Goal: Information Seeking & Learning: Learn about a topic

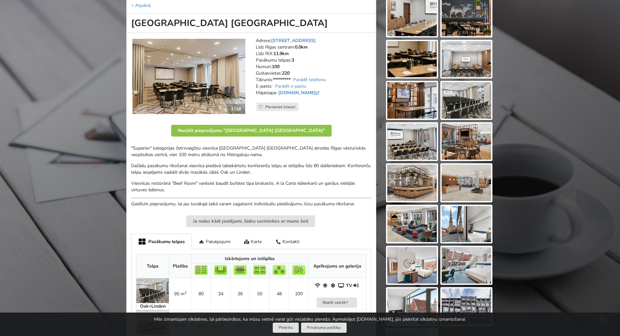
scroll to position [98, 0]
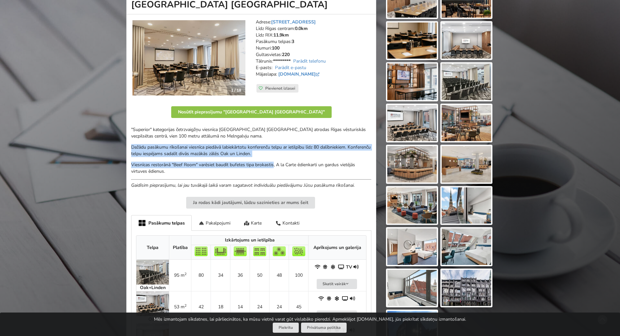
drag, startPoint x: 132, startPoint y: 146, endPoint x: 276, endPoint y: 157, distance: 144.3
click at [275, 157] on div ""Superior" kategorijas četrzvaigžņu viesnīca [GEOGRAPHIC_DATA] [GEOGRAPHIC_DATA…" at bounding box center [251, 157] width 240 height 62
drag, startPoint x: 284, startPoint y: 151, endPoint x: 256, endPoint y: 153, distance: 27.8
click at [254, 147] on p "Dažādu pasākumu rīkošanai viesnīca piedāvā labiekārtotu konferenču telpu ar iet…" at bounding box center [251, 150] width 240 height 13
drag, startPoint x: 280, startPoint y: 153, endPoint x: 126, endPoint y: 149, distance: 153.4
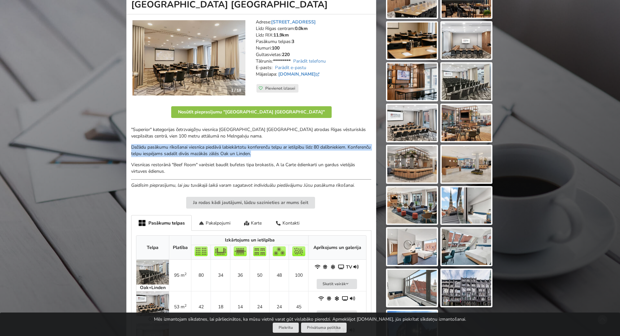
click at [126, 149] on div "1 / 18 Adrese: Grēcinieku 25, Rīga Līdz Rīgas centram: 0.0[PERSON_NAME]: 11.9km…" at bounding box center [251, 203] width 250 height 379
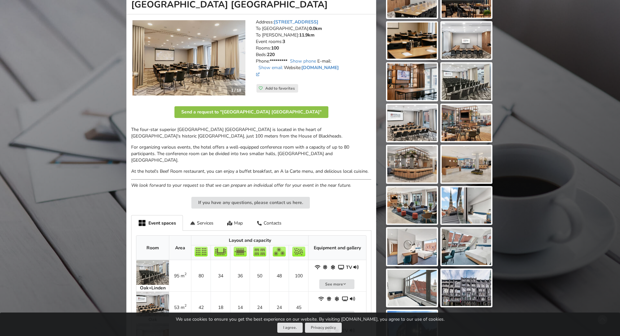
drag, startPoint x: 155, startPoint y: 149, endPoint x: 138, endPoint y: 144, distance: 17.5
click at [138, 144] on font "For organizing various events, the hotel offers a well-equipped conference room…" at bounding box center [240, 153] width 218 height 19
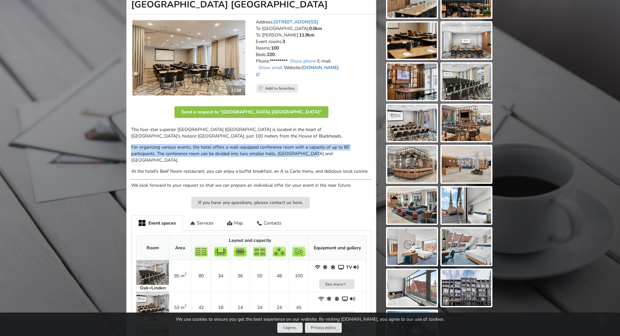
drag, startPoint x: 131, startPoint y: 148, endPoint x: 315, endPoint y: 152, distance: 184.1
click at [315, 152] on div "1 / 18 Address: [STREET_ADDRESS] To [GEOGRAPHIC_DATA]: 0.0km To [GEOGRAPHIC_DAT…" at bounding box center [251, 204] width 250 height 380
copy font "For organizing various events, the hotel offers a well-equipped conference room…"
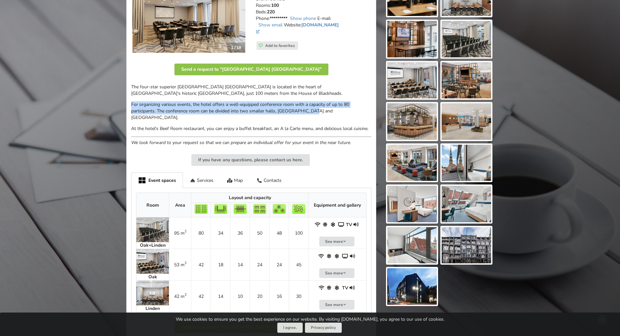
scroll to position [195, 0]
